Goal: Check status: Check status

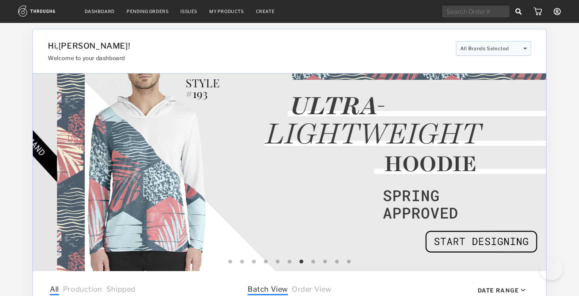
select select "9"
select select "2025"
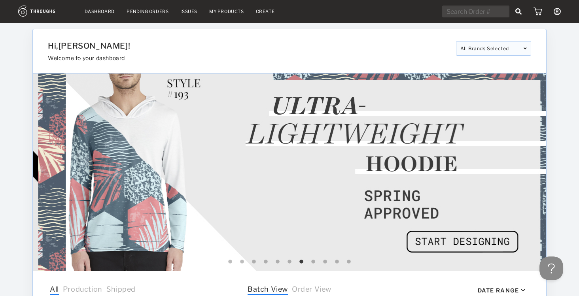
click at [107, 13] on link "Dashboard" at bounding box center [100, 12] width 30 height 6
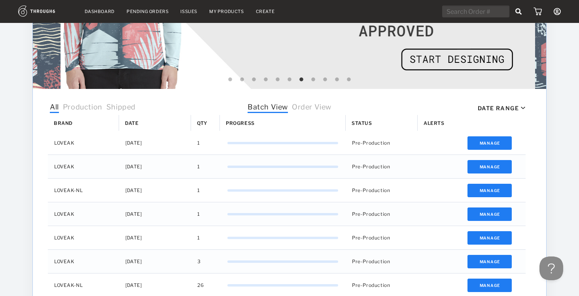
scroll to position [187, 0]
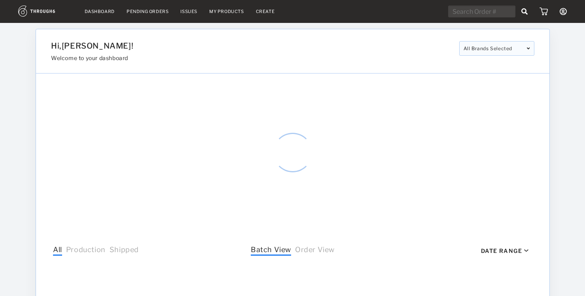
select select "9"
select select "2025"
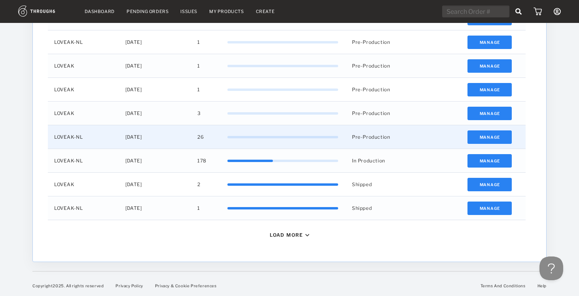
scroll to position [331, 0]
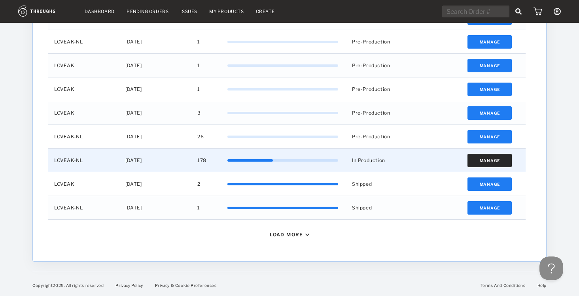
click at [501, 159] on button "Manage" at bounding box center [490, 160] width 45 height 13
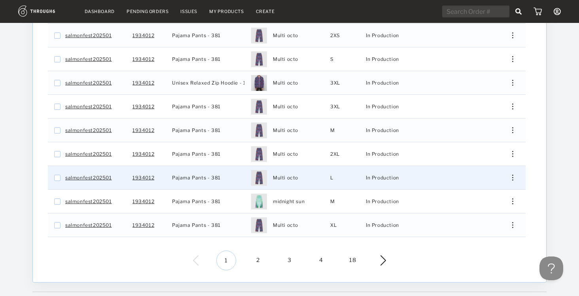
scroll to position [137, 0]
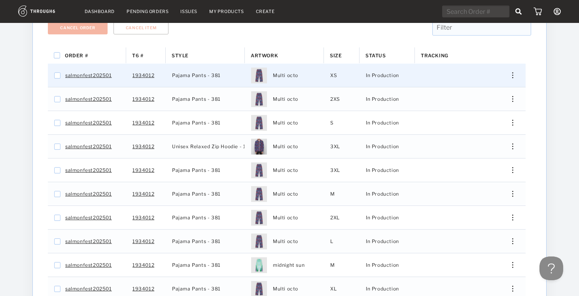
click at [513, 72] on div "Press SPACE to select this row." at bounding box center [510, 75] width 19 height 6
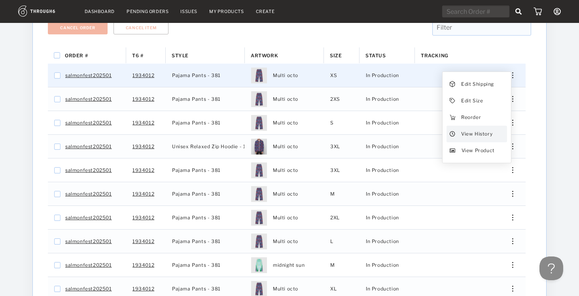
click at [461, 126] on div "View History" at bounding box center [477, 134] width 61 height 17
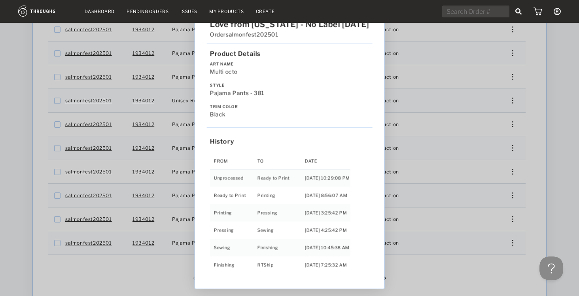
scroll to position [183, 0]
click at [447, 192] on div "Love from Alaska - No Label 06/19/25 Order salmonfest202501 Product Details Art…" at bounding box center [289, 148] width 579 height 296
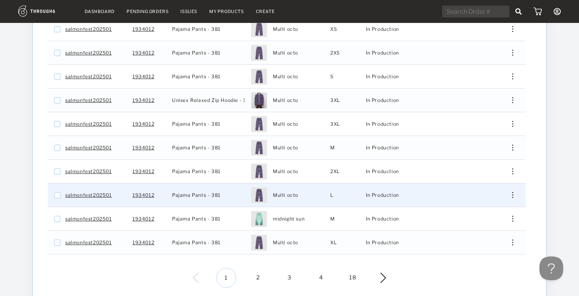
click at [513, 192] on img "Press SPACE to select this row." at bounding box center [513, 195] width 1 height 6
click at [469, 249] on span "View History" at bounding box center [476, 254] width 31 height 10
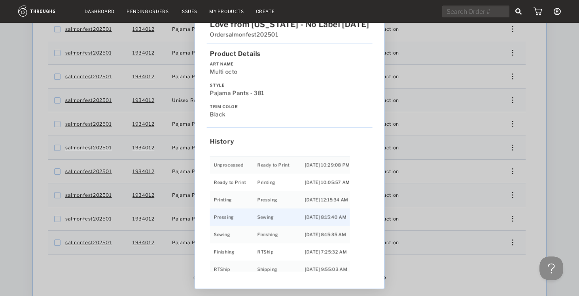
scroll to position [17, 0]
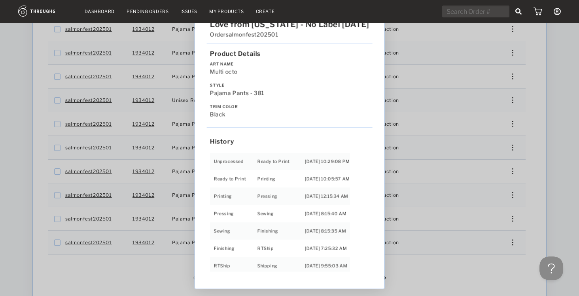
click at [432, 275] on div "Love from Alaska - No Label 06/19/25 Order salmonfest202501 Product Details Art…" at bounding box center [289, 148] width 579 height 296
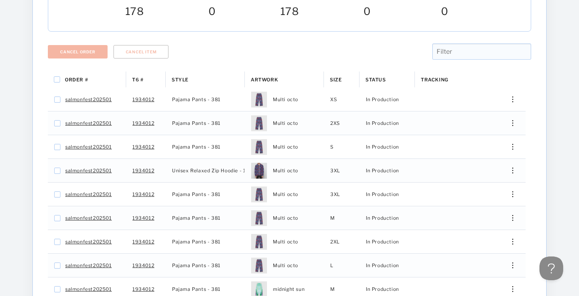
scroll to position [0, 0]
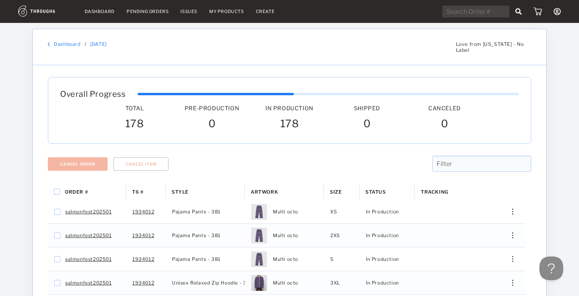
click at [97, 13] on link "Dashboard" at bounding box center [100, 12] width 30 height 6
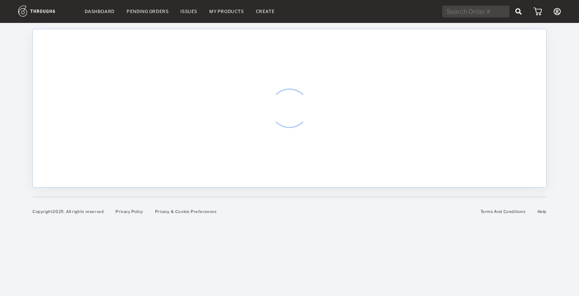
select select "9"
select select "2025"
